Goal: Find specific page/section: Find specific page/section

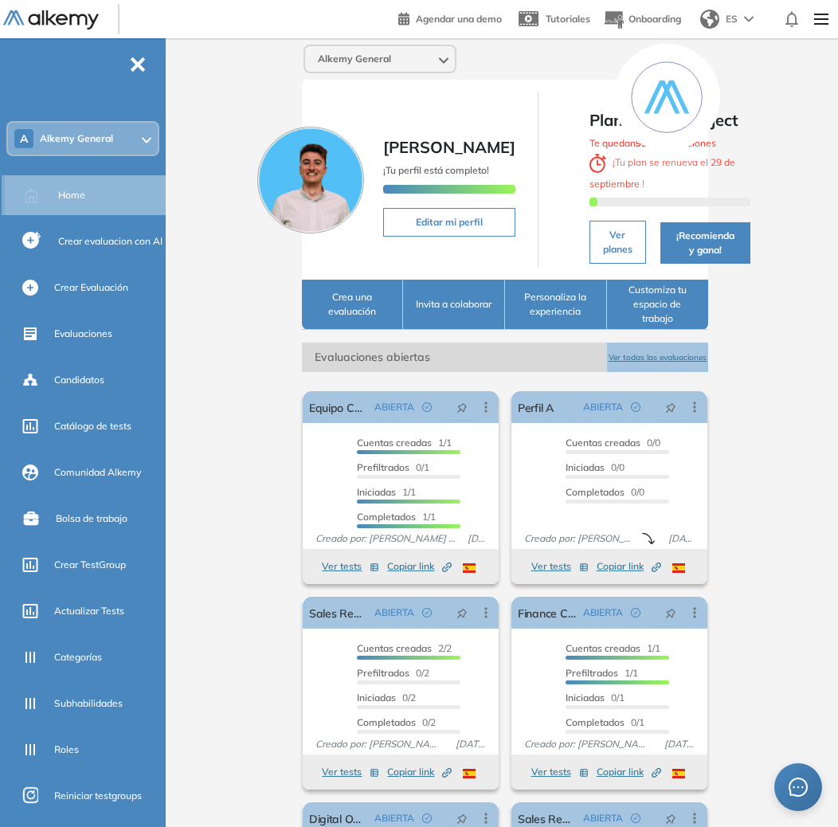
click at [84, 197] on div "Home" at bounding box center [110, 195] width 104 height 27
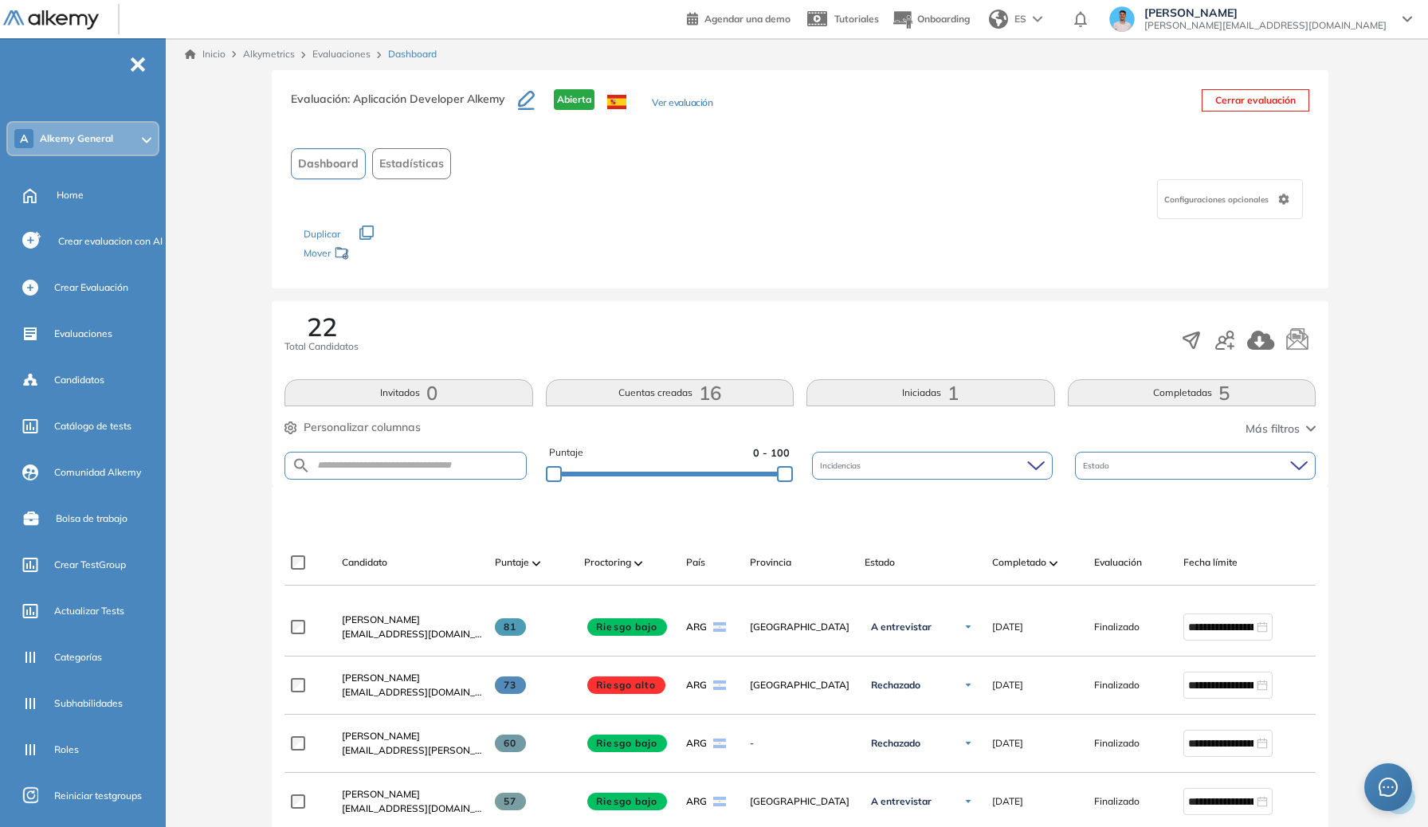
click at [415, 170] on span "Estadísticas" at bounding box center [411, 163] width 65 height 17
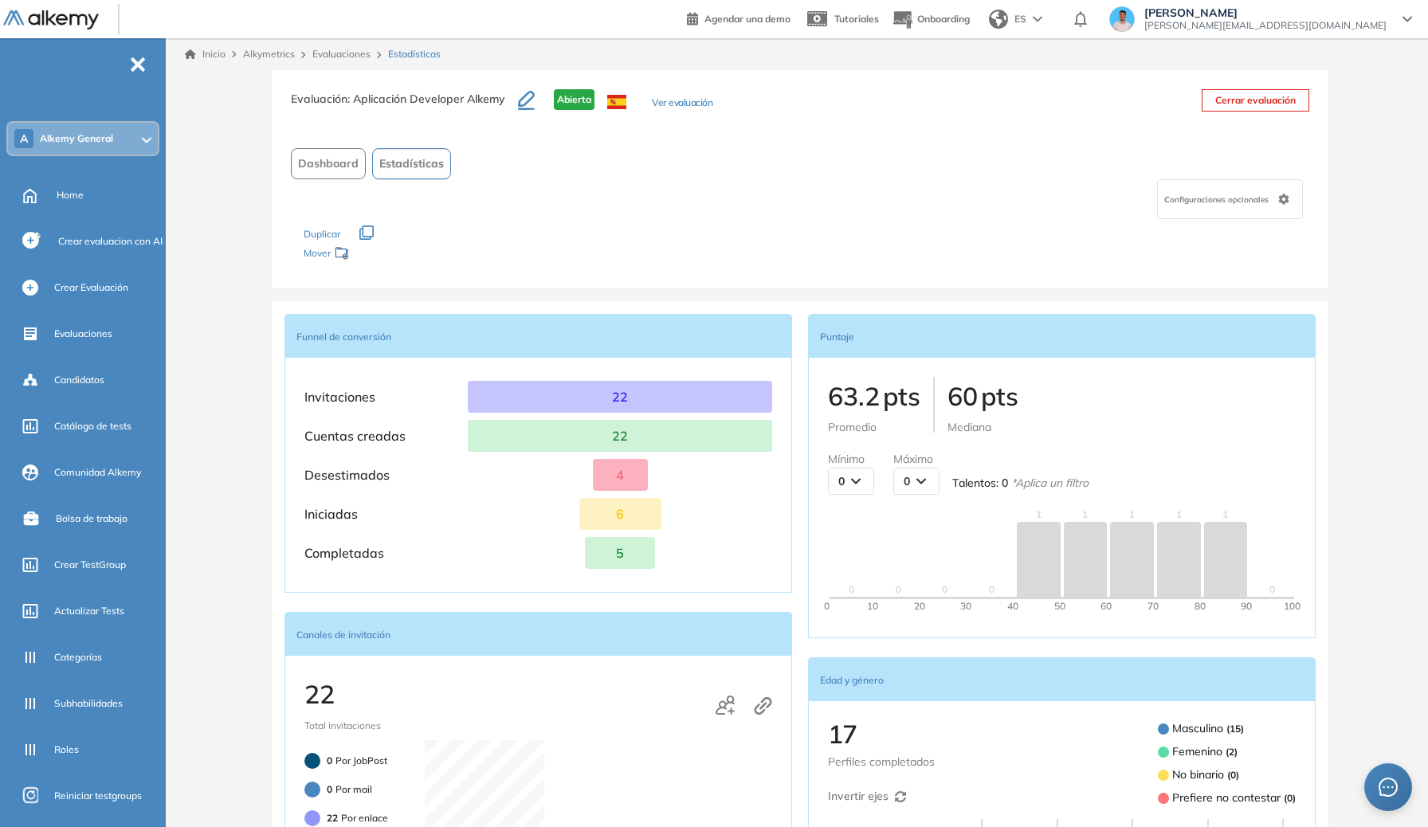
click at [332, 168] on span "Dashboard" at bounding box center [328, 163] width 61 height 17
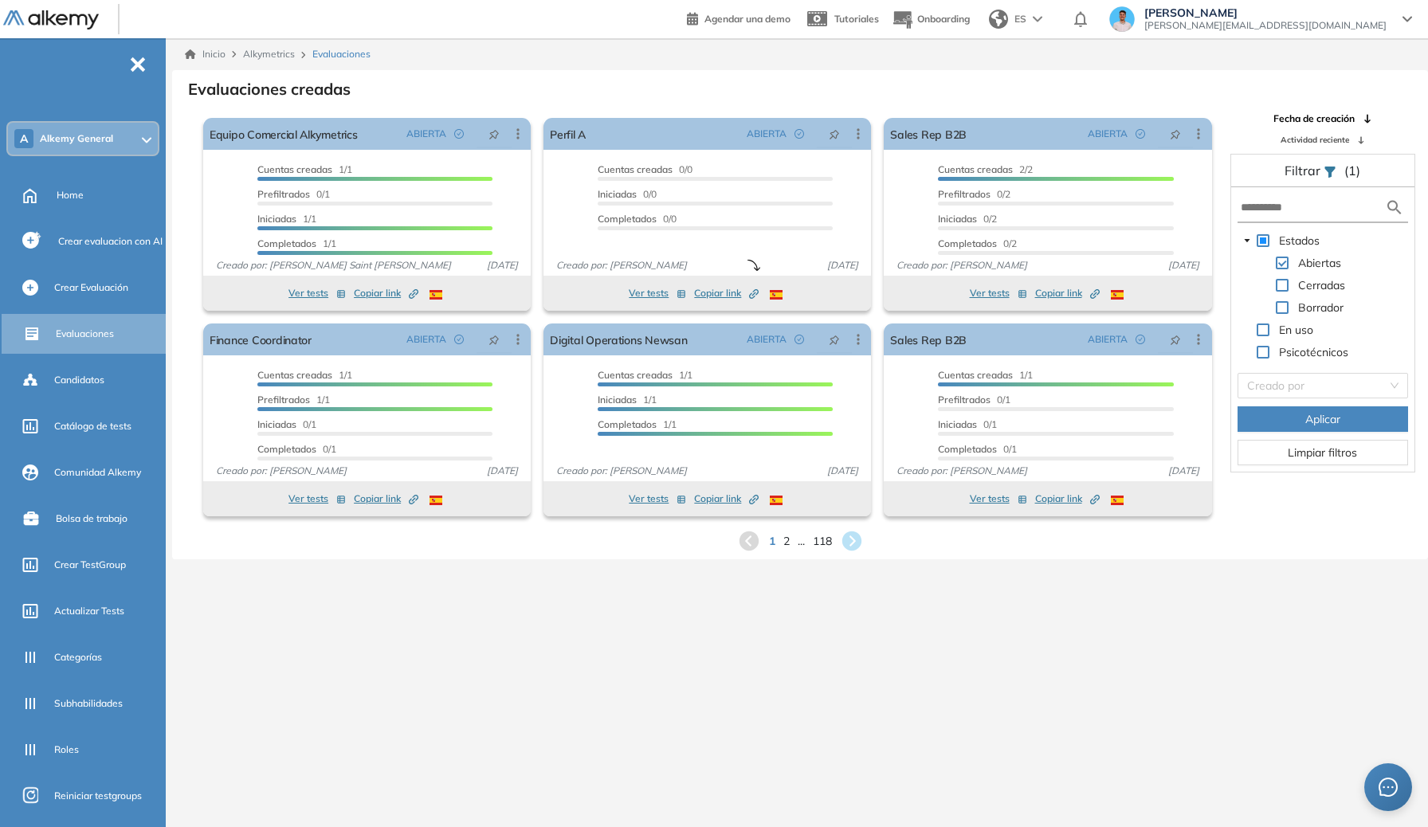
click at [837, 544] on icon at bounding box center [850, 540] width 19 height 19
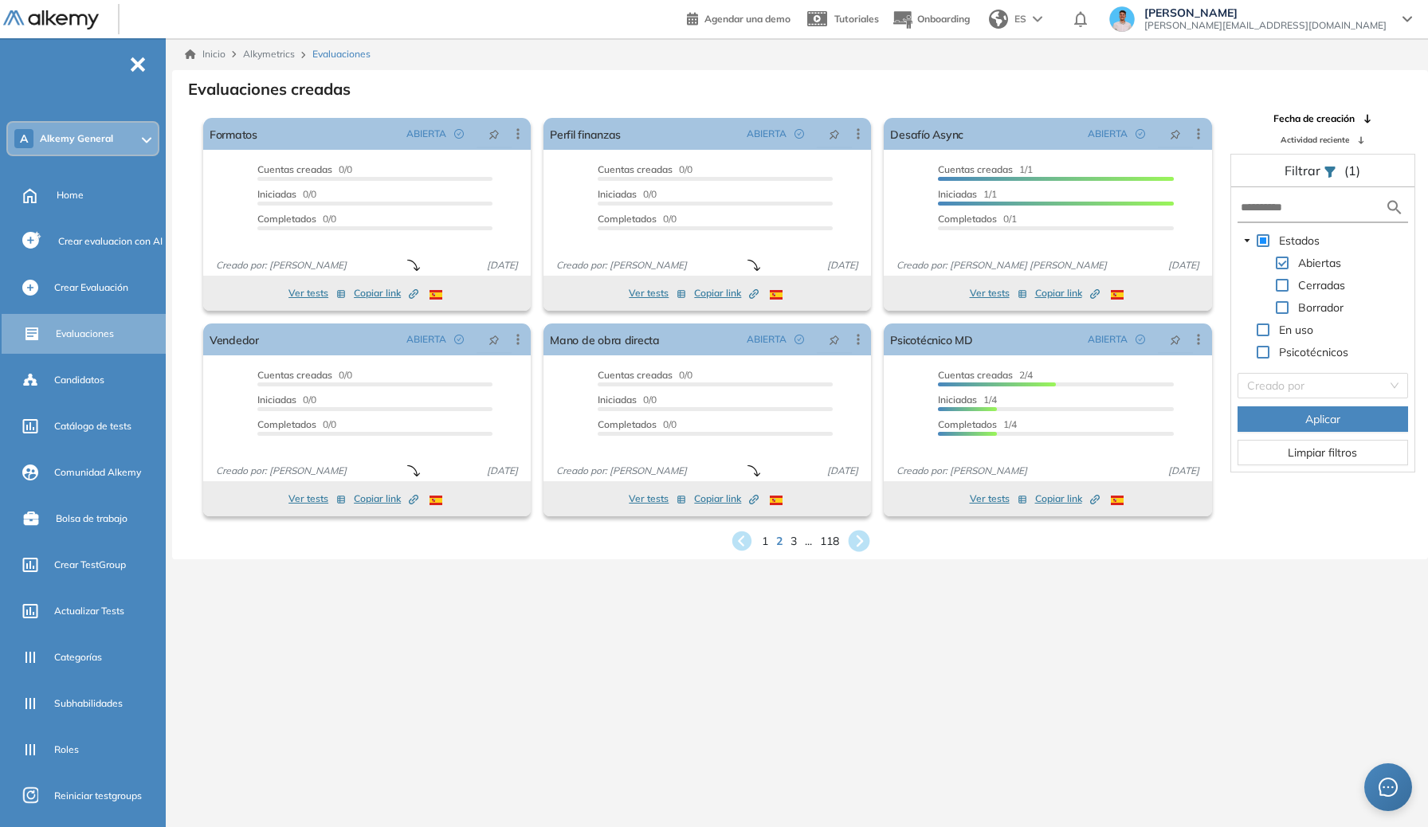
click at [837, 543] on icon at bounding box center [858, 541] width 26 height 26
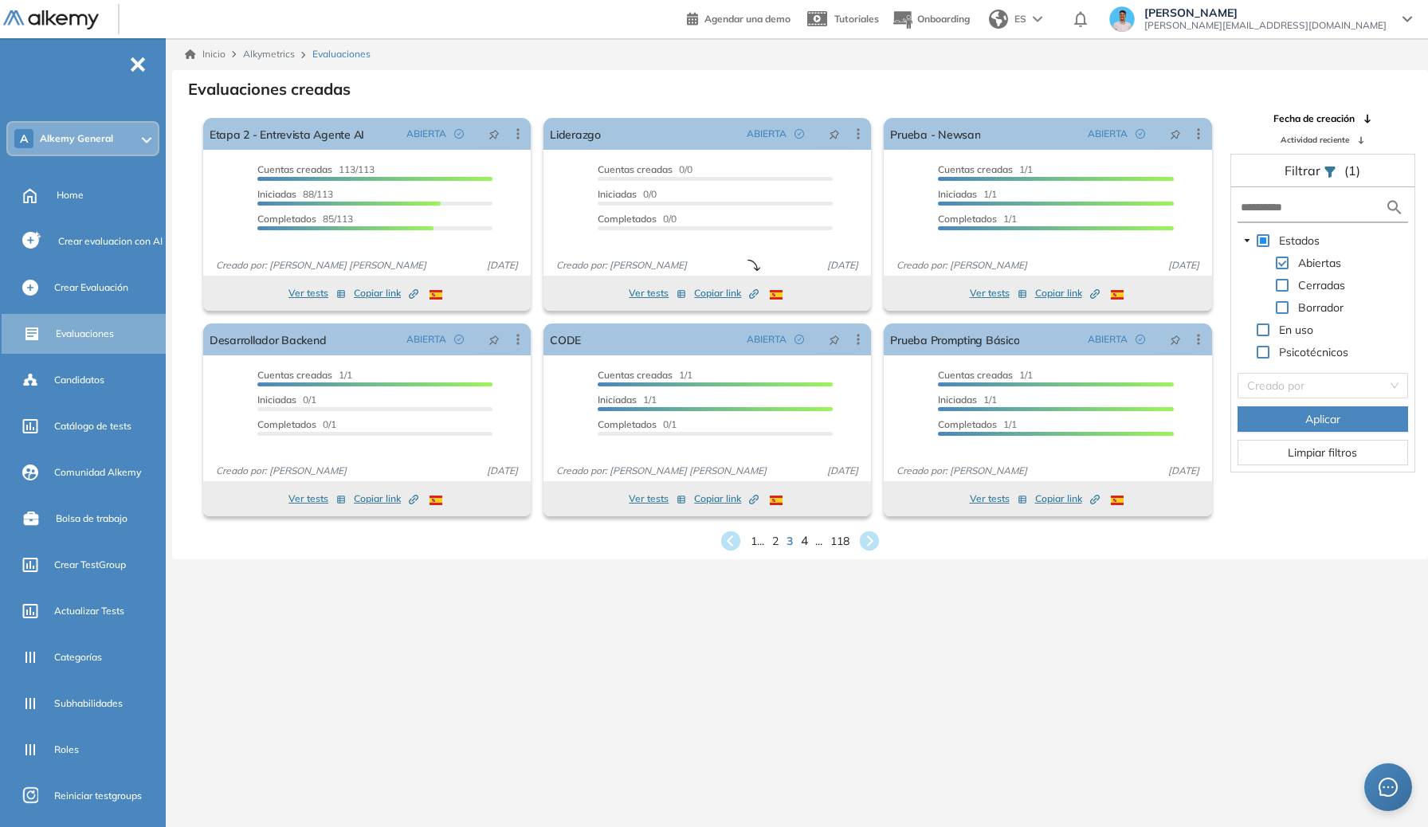
click at [806, 542] on span "4" at bounding box center [804, 540] width 7 height 18
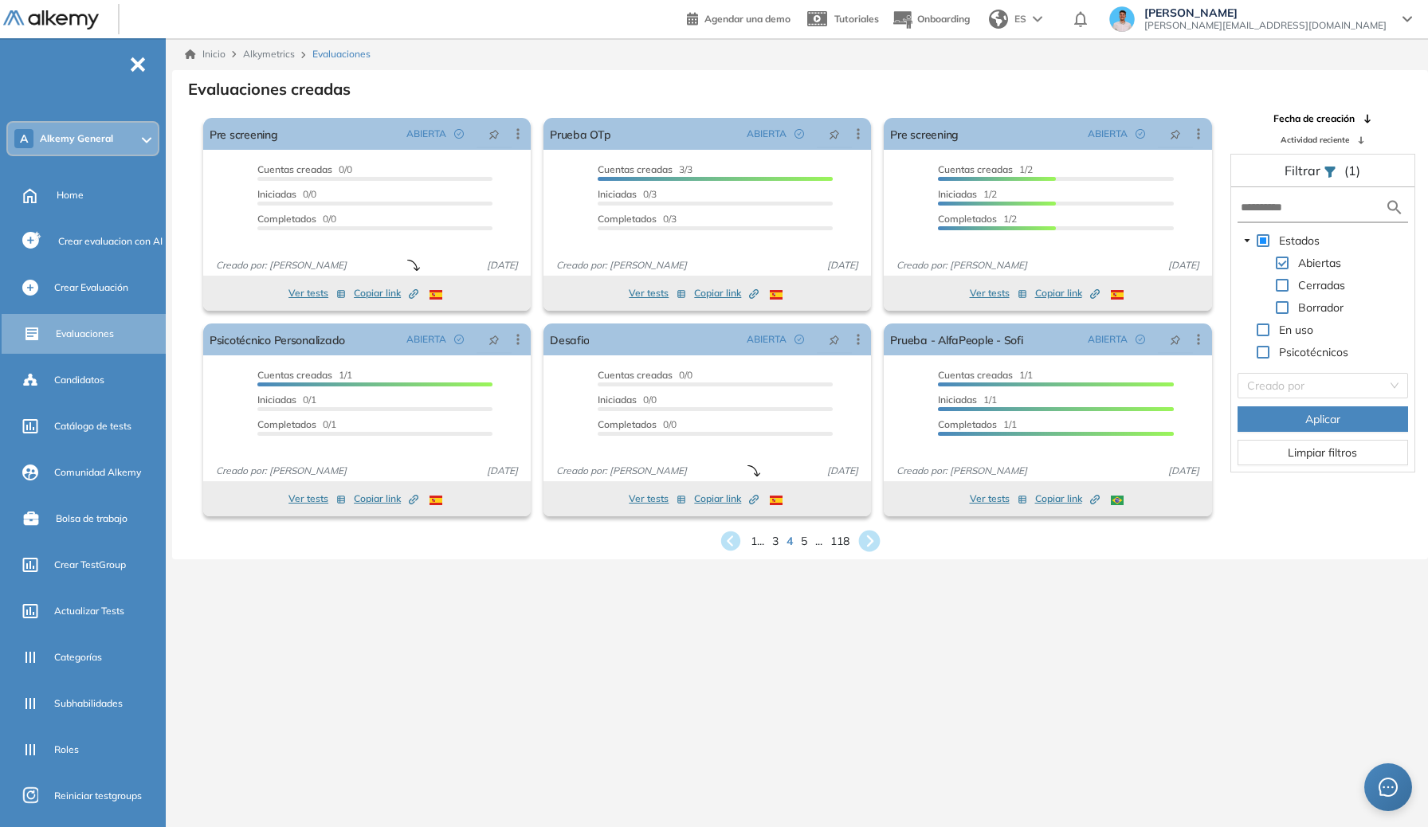
click at [837, 545] on icon at bounding box center [870, 542] width 22 height 22
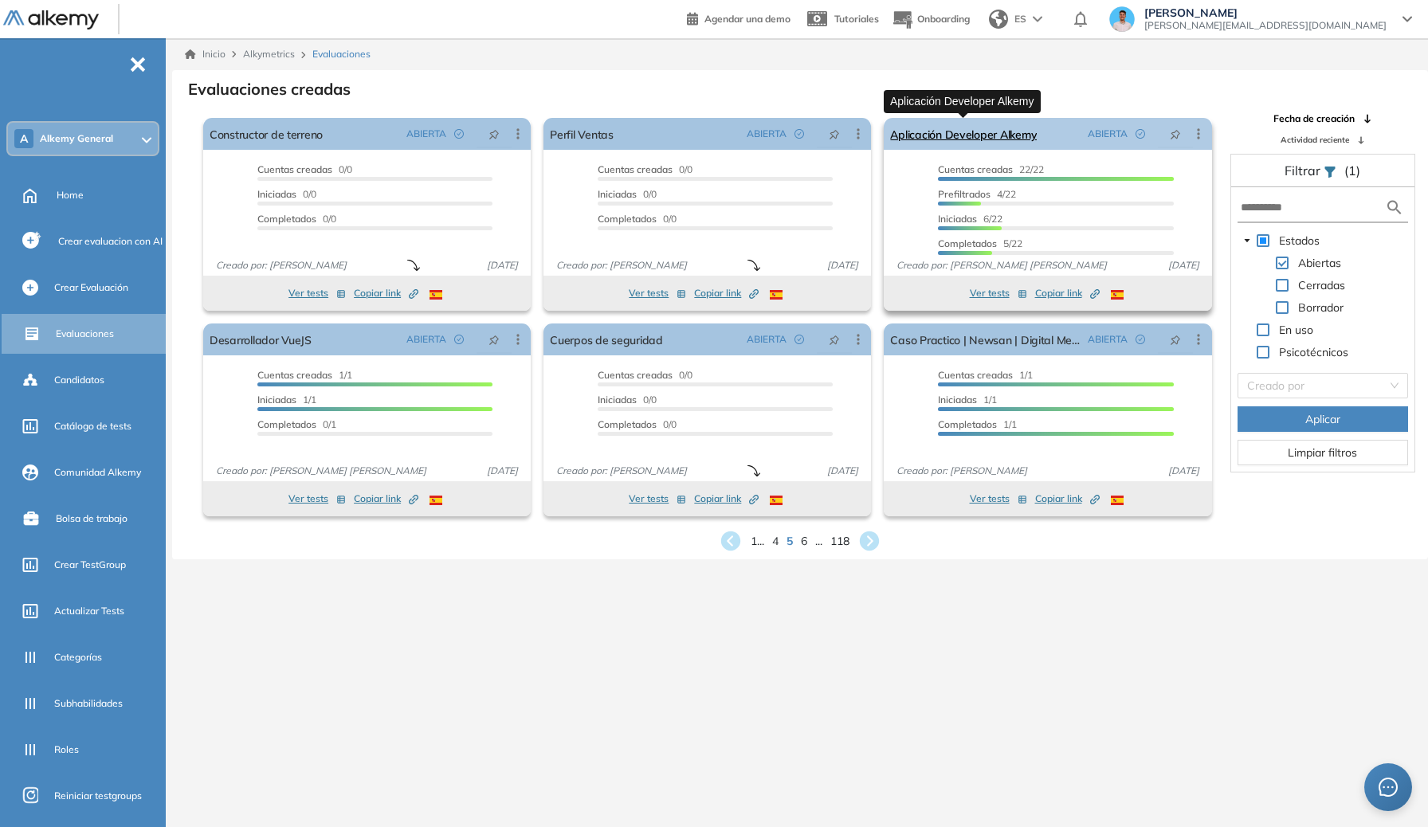
click at [837, 129] on link "Aplicación Developer Alkemy" at bounding box center [963, 134] width 147 height 32
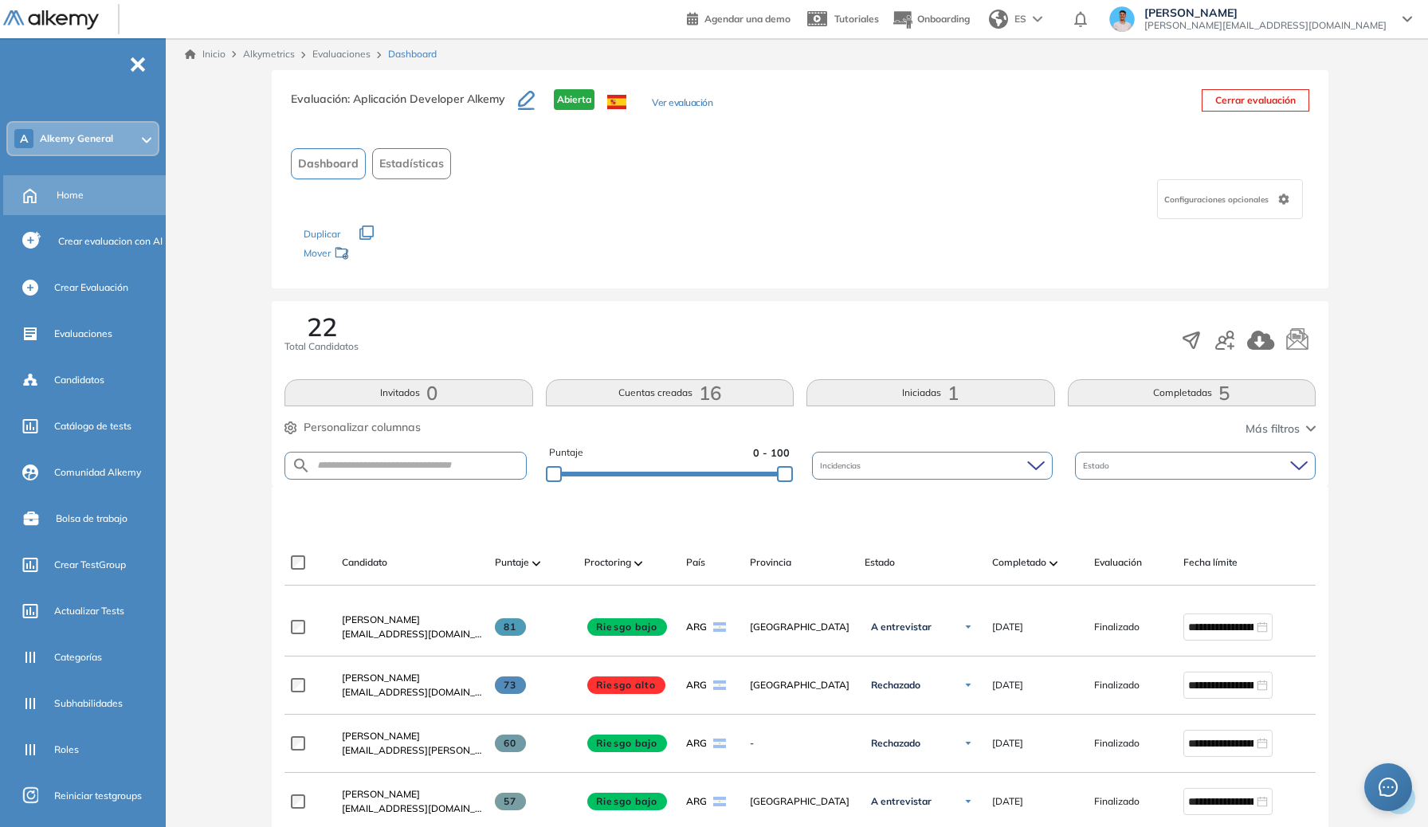
click at [87, 198] on div "Home" at bounding box center [110, 195] width 106 height 27
